Goal: Check status: Check status

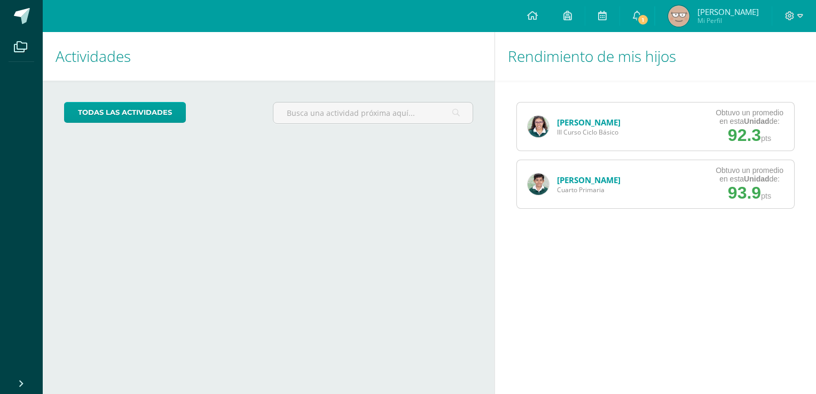
click at [594, 120] on link "[PERSON_NAME]" at bounding box center [589, 122] width 64 height 11
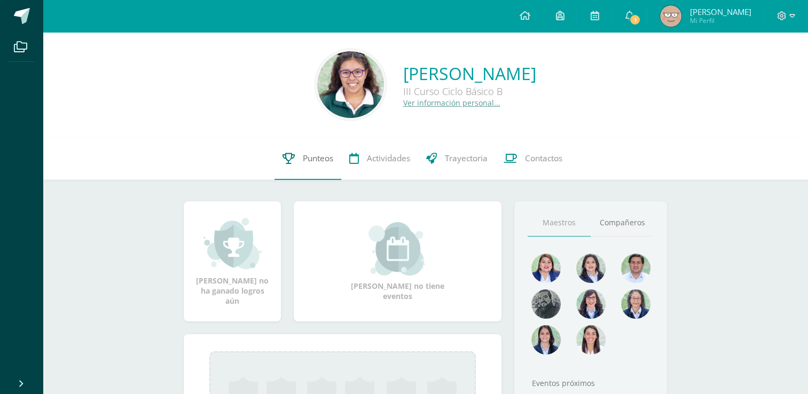
click at [311, 162] on span "Punteos" at bounding box center [318, 158] width 30 height 11
